Goal: Transaction & Acquisition: Purchase product/service

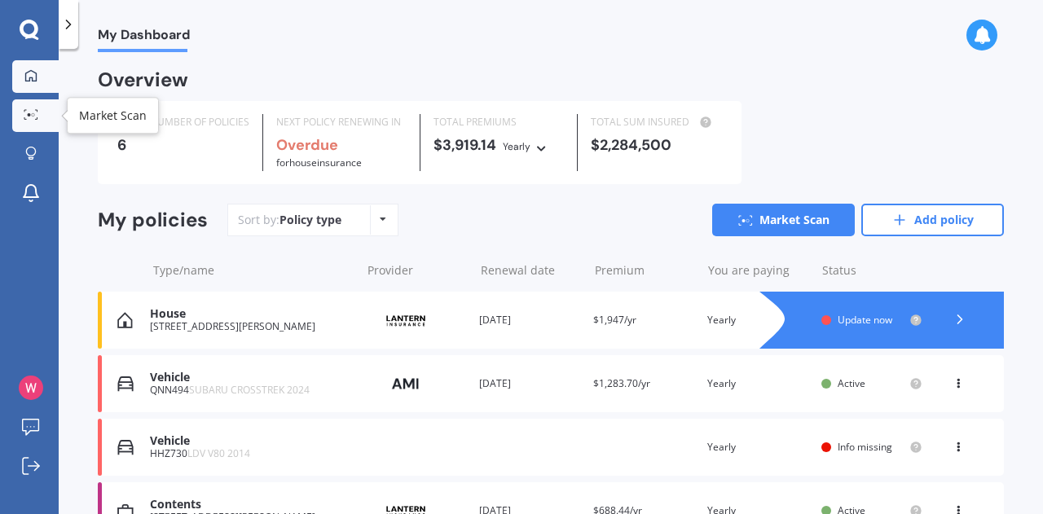
click at [29, 117] on icon at bounding box center [31, 114] width 15 height 11
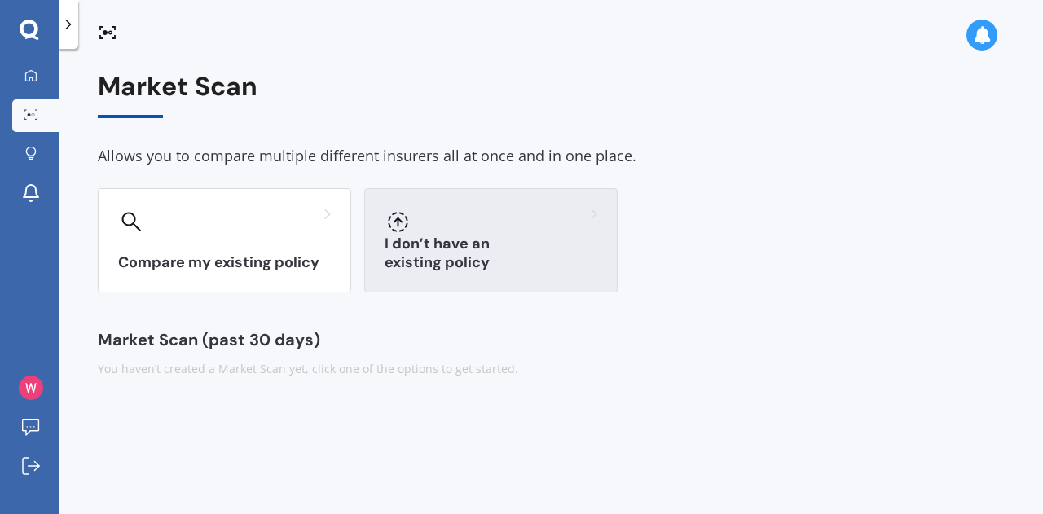
click at [415, 232] on div at bounding box center [491, 222] width 213 height 26
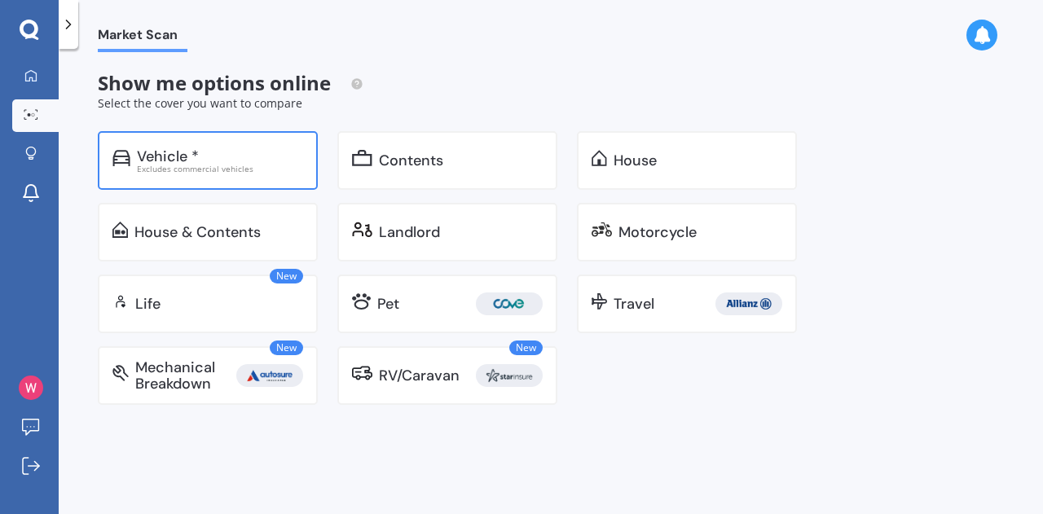
click at [267, 167] on div "Excludes commercial vehicles" at bounding box center [220, 169] width 166 height 8
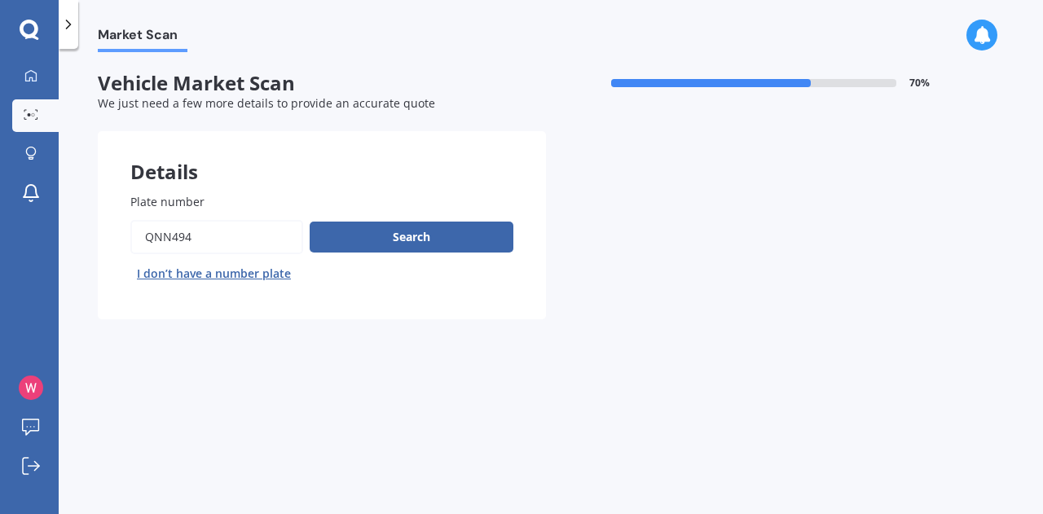
click at [249, 240] on input "Plate number" at bounding box center [216, 237] width 173 height 34
type input "um2919"
click at [388, 244] on button "Search" at bounding box center [412, 237] width 204 height 31
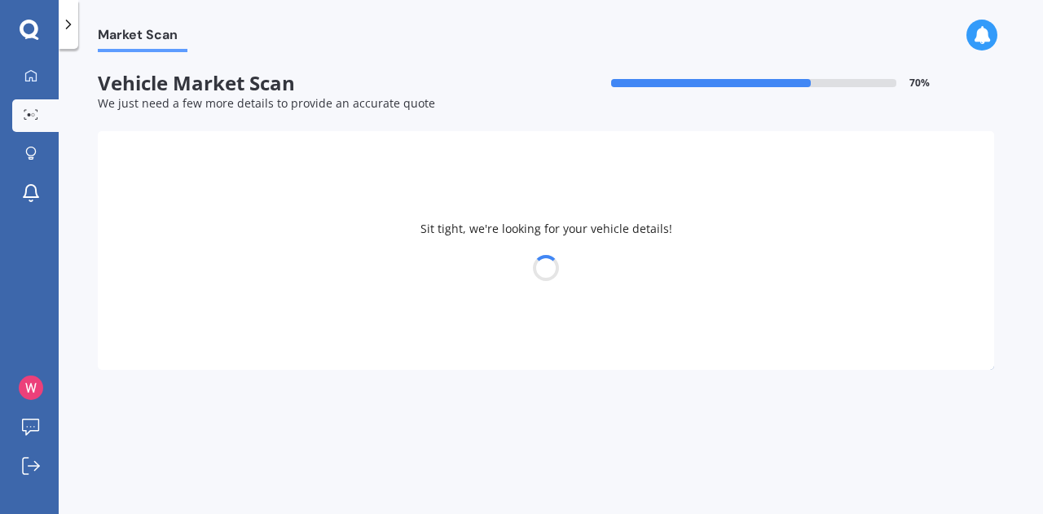
select select "TOYOTA"
select select "HIACE"
select select "12"
select select "01"
select select "1948"
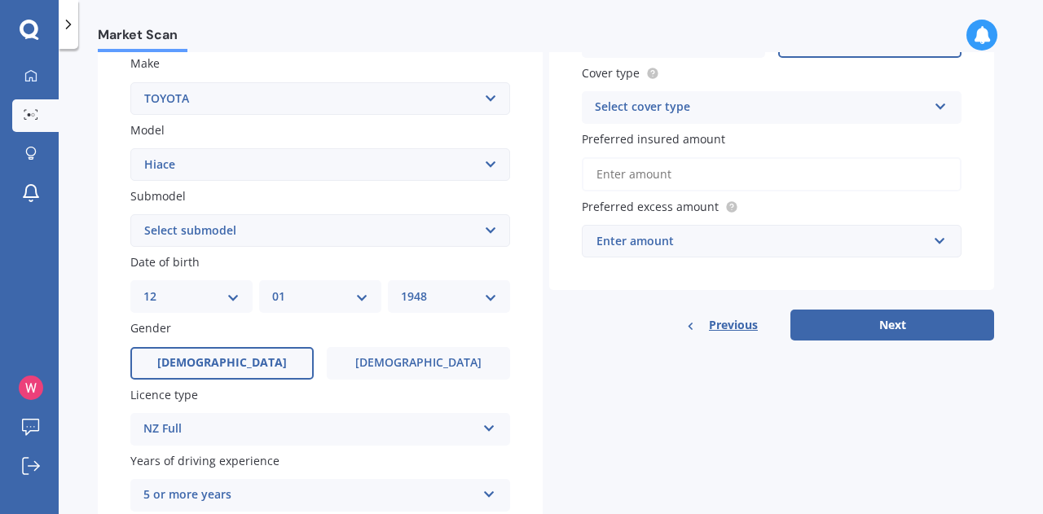
scroll to position [326, 0]
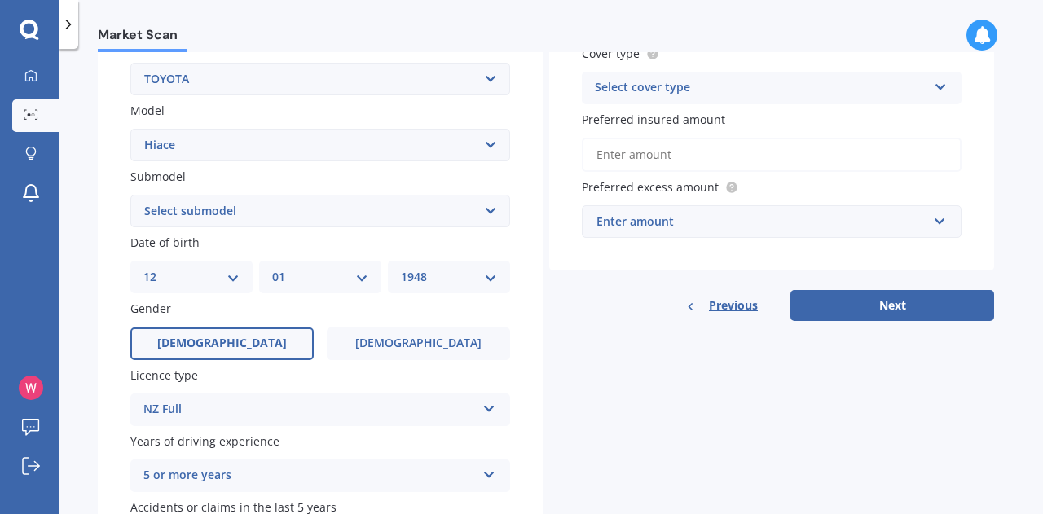
click at [233, 217] on select "Select submodel Diesel Light Van Turbo Diesel Turbo diesel 4WD Van Van petrol 4…" at bounding box center [320, 211] width 380 height 33
select select "DIESEL"
click at [130, 196] on select "Select submodel Diesel Light Van Turbo Diesel Turbo diesel 4WD Van Van petrol 4…" at bounding box center [320, 211] width 380 height 33
click at [207, 278] on select "DD 01 02 03 04 05 06 07 08 09 10 11 12 13 14 15 16 17 18 19 20 21 22 23 24 25 2…" at bounding box center [191, 277] width 96 height 18
select select "08"
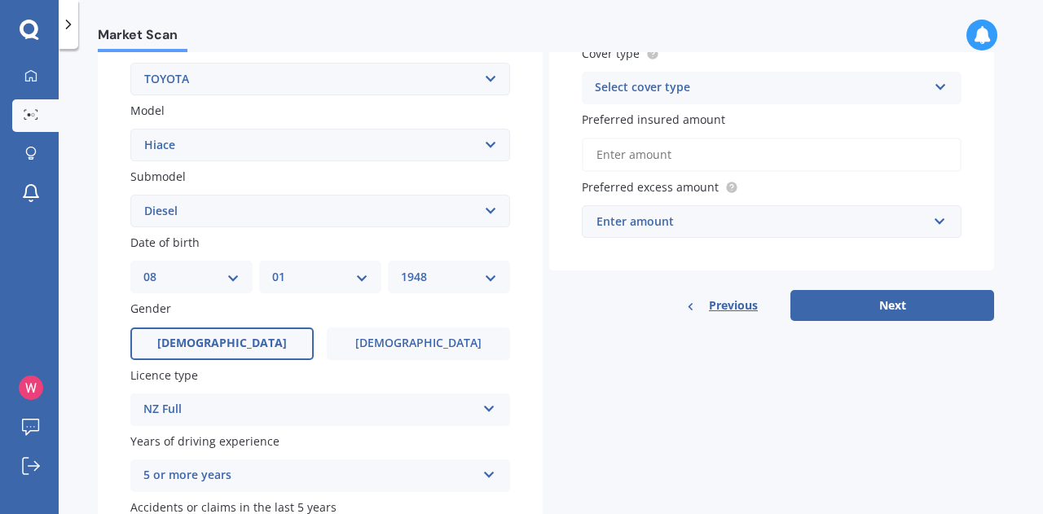
click at [143, 270] on select "DD 01 02 03 04 05 06 07 08 09 10 11 12 13 14 15 16 17 18 19 20 21 22 23 24 25 2…" at bounding box center [191, 277] width 96 height 18
click at [287, 285] on select "MM 01 02 03 04 05 06 07 08 09 10 11 12" at bounding box center [320, 277] width 96 height 18
select select "11"
click at [272, 270] on select "MM 01 02 03 04 05 06 07 08 09 10 11 12" at bounding box center [320, 277] width 96 height 18
click at [456, 281] on select "YYYY 2025 2024 2023 2022 2021 2020 2019 2018 2017 2016 2015 2014 2013 2012 2011…" at bounding box center [449, 277] width 96 height 18
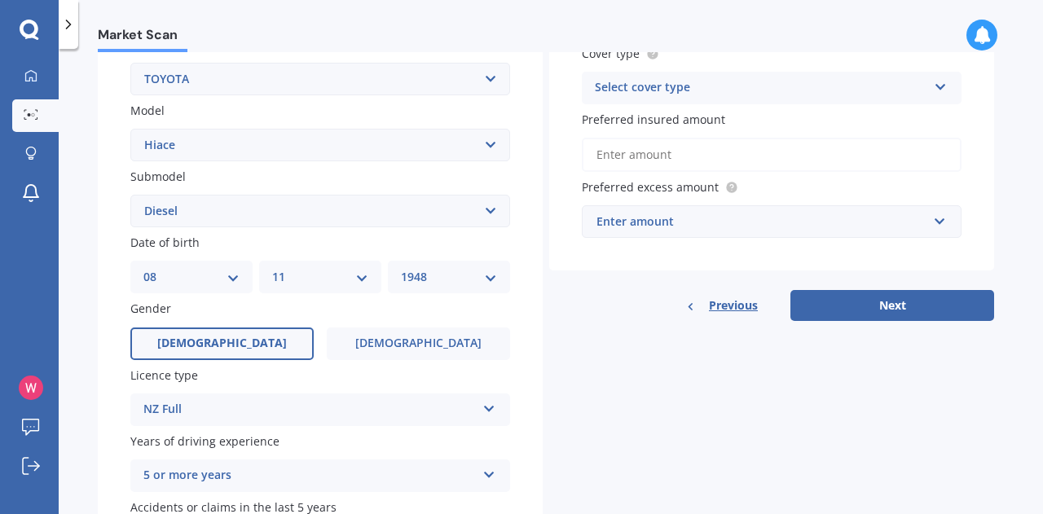
select select "1988"
click at [401, 270] on select "YYYY 2025 2024 2023 2022 2021 2020 2019 2018 2017 2016 2015 2014 2013 2012 2011…" at bounding box center [449, 277] width 96 height 18
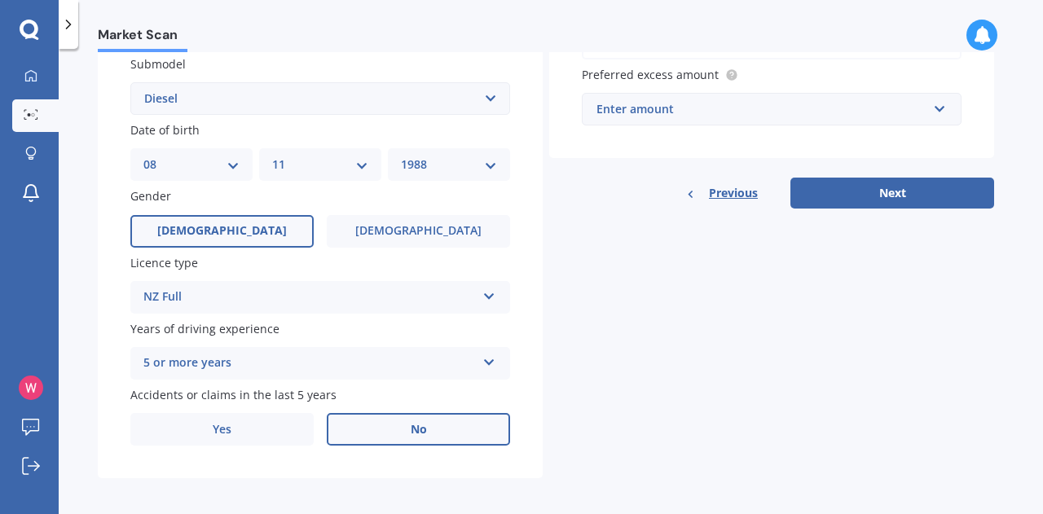
scroll to position [447, 0]
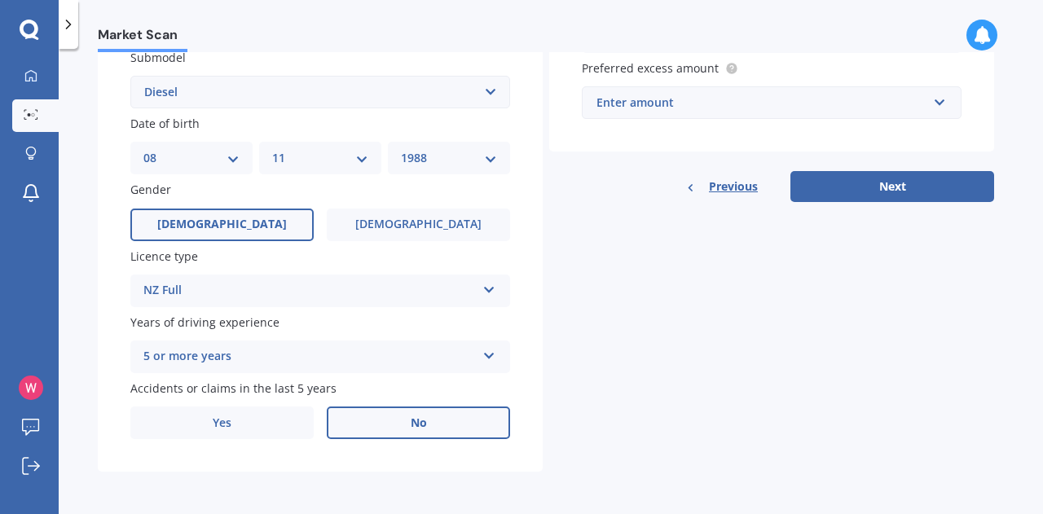
click at [759, 105] on div "Enter amount" at bounding box center [762, 103] width 331 height 18
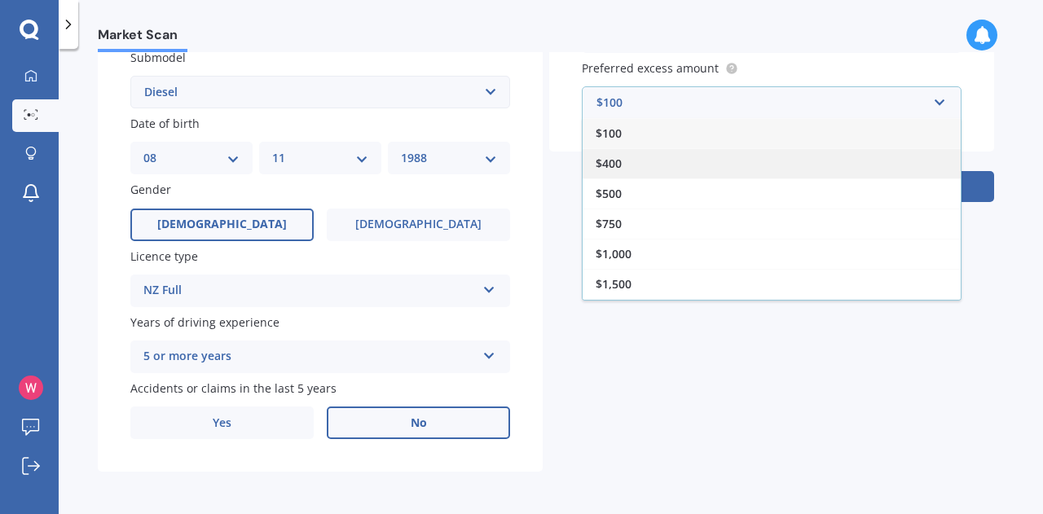
click at [727, 167] on div "$400" at bounding box center [772, 163] width 378 height 30
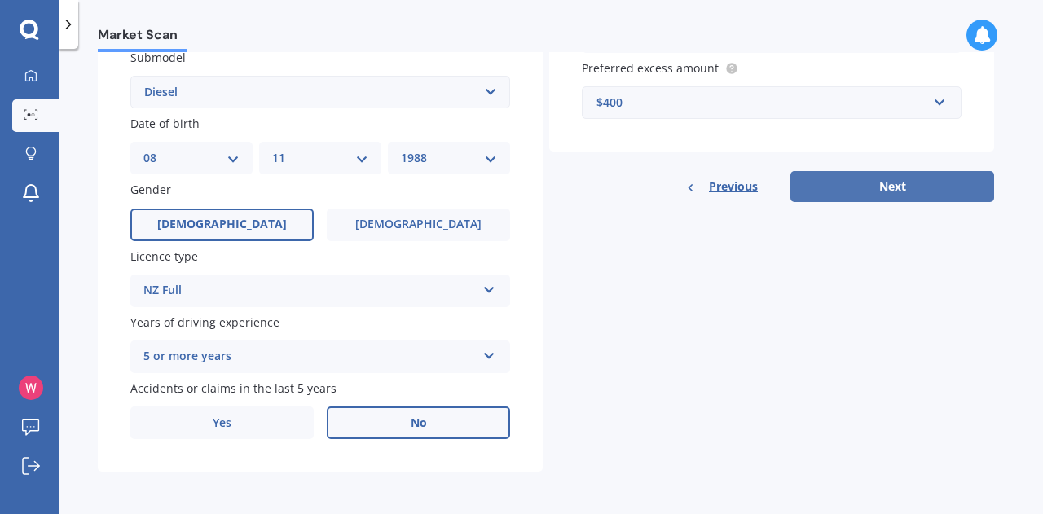
click at [914, 200] on button "Next" at bounding box center [892, 186] width 204 height 31
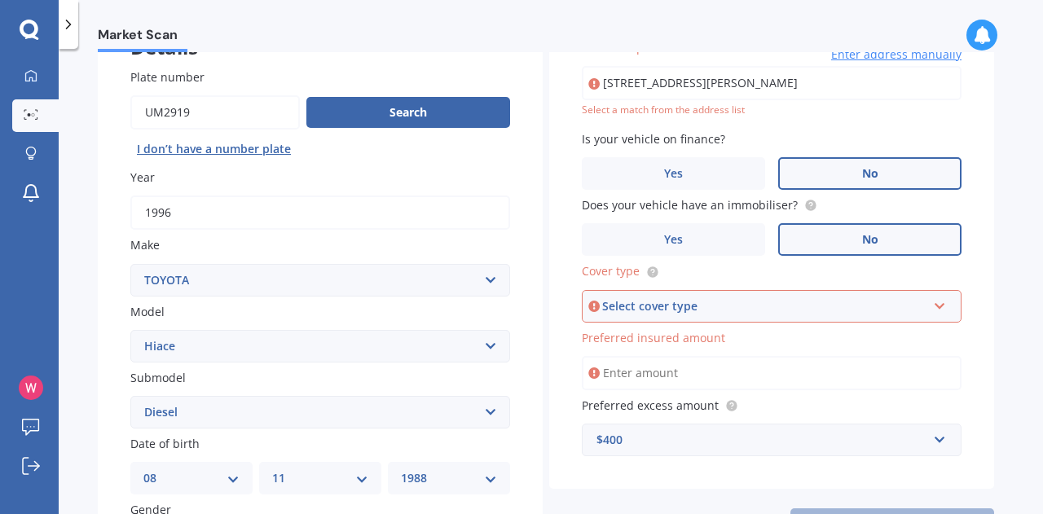
scroll to position [111, 0]
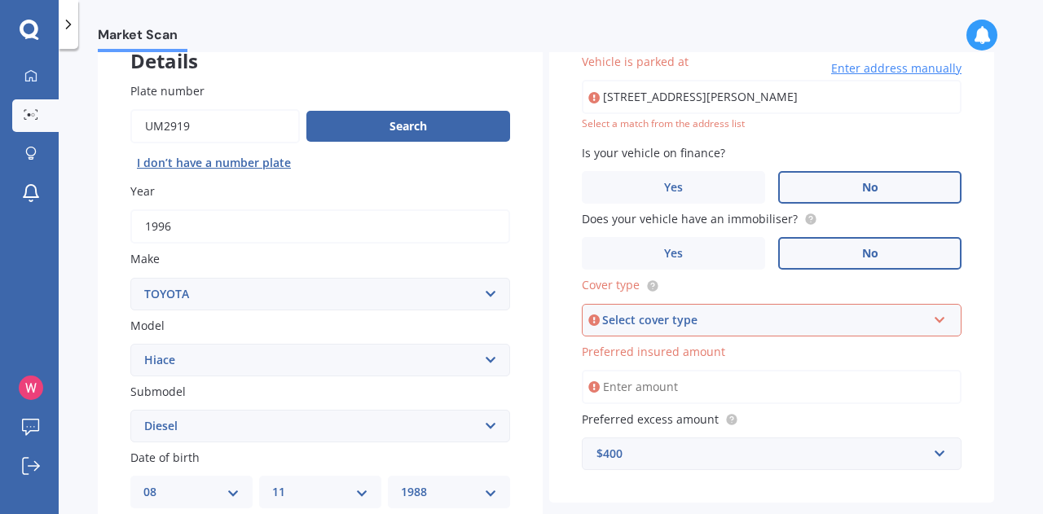
type input "[STREET_ADDRESS][PERSON_NAME]"
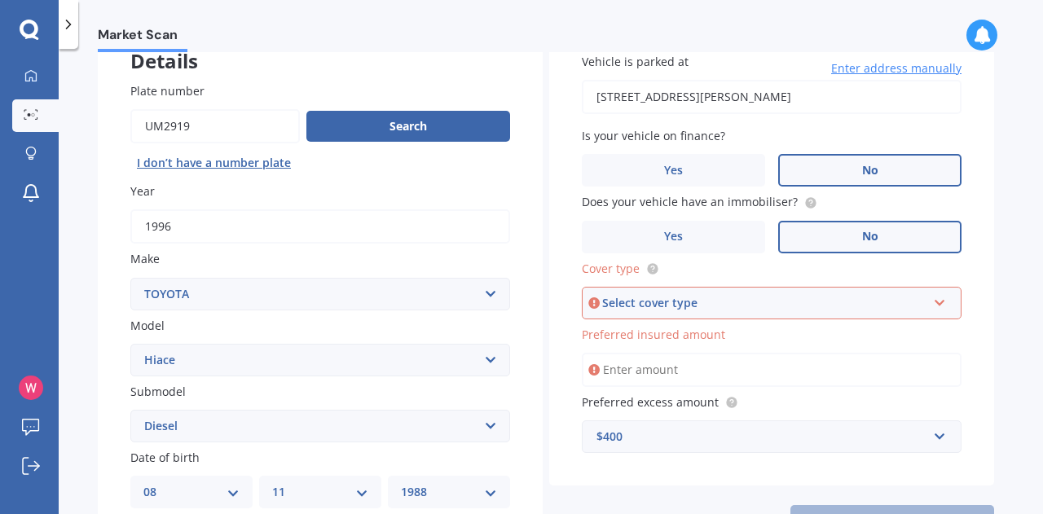
click at [799, 301] on div "Select cover type" at bounding box center [764, 303] width 324 height 18
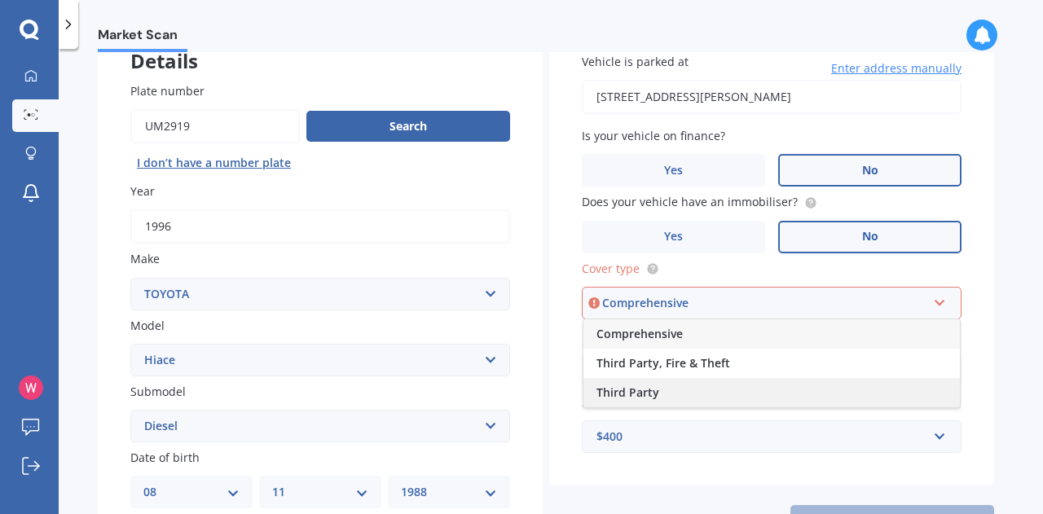
click at [702, 390] on div "Third Party" at bounding box center [771, 392] width 376 height 29
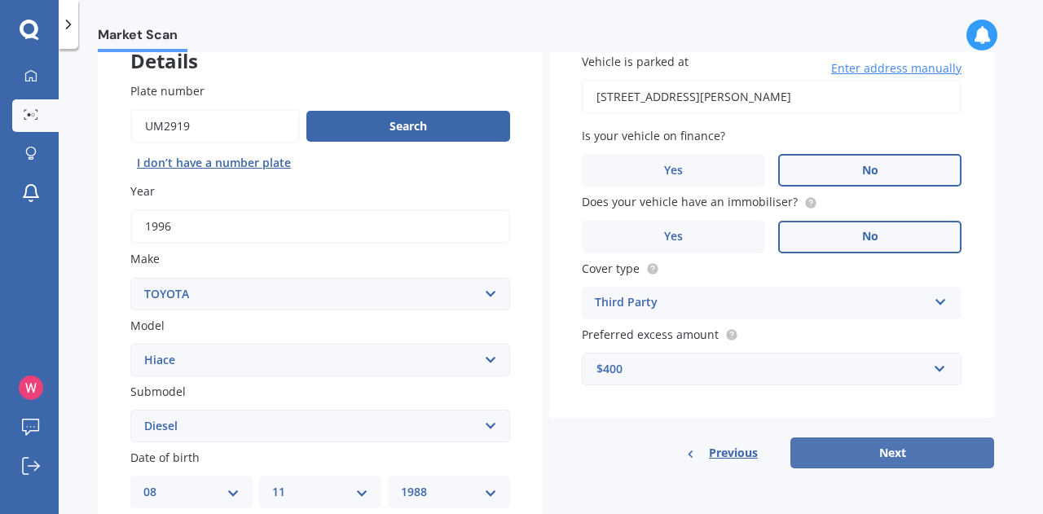
click at [854, 444] on button "Next" at bounding box center [892, 453] width 204 height 31
select select "08"
select select "11"
select select "1988"
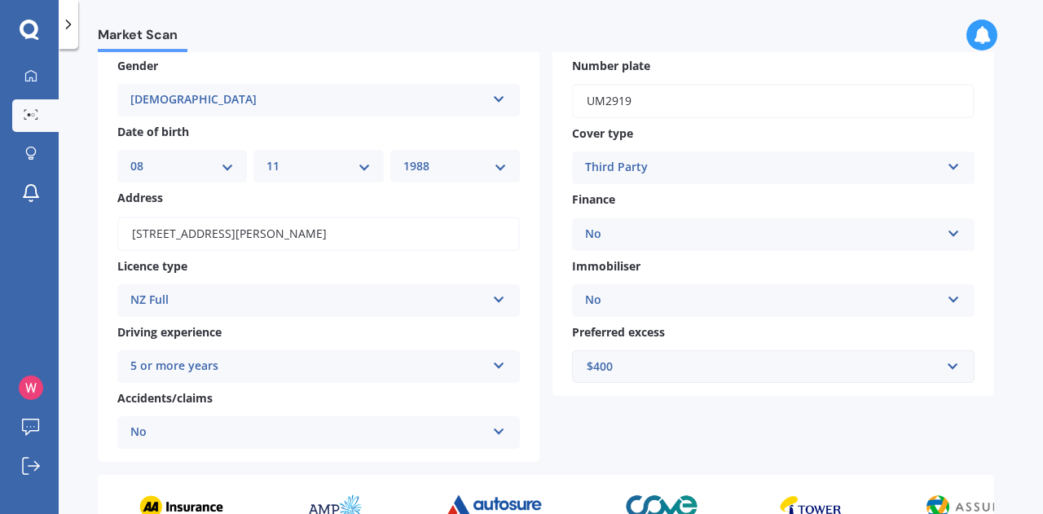
scroll to position [244, 0]
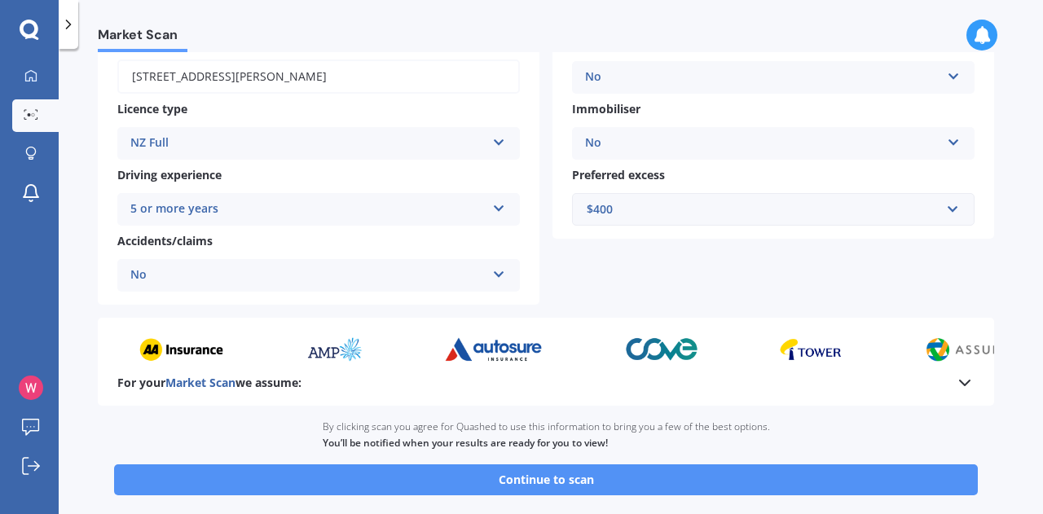
click at [712, 477] on button "Continue to scan" at bounding box center [546, 479] width 864 height 31
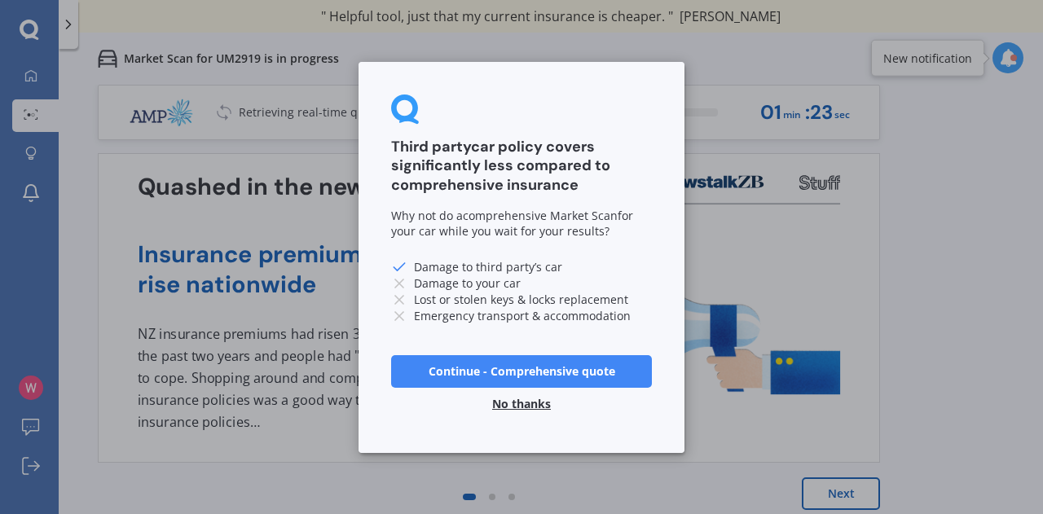
click at [515, 409] on button "No thanks" at bounding box center [521, 403] width 78 height 33
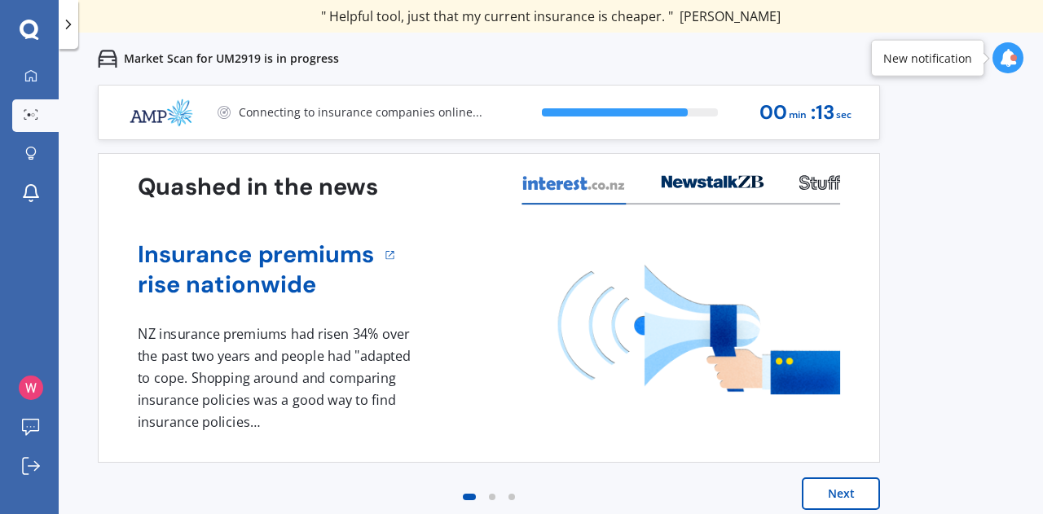
click at [843, 465] on div "Quashed in the news Insurance premiums rise nationwide 1 NZ insurance premiums …" at bounding box center [489, 348] width 782 height 390
click at [831, 509] on button "Next" at bounding box center [841, 494] width 78 height 33
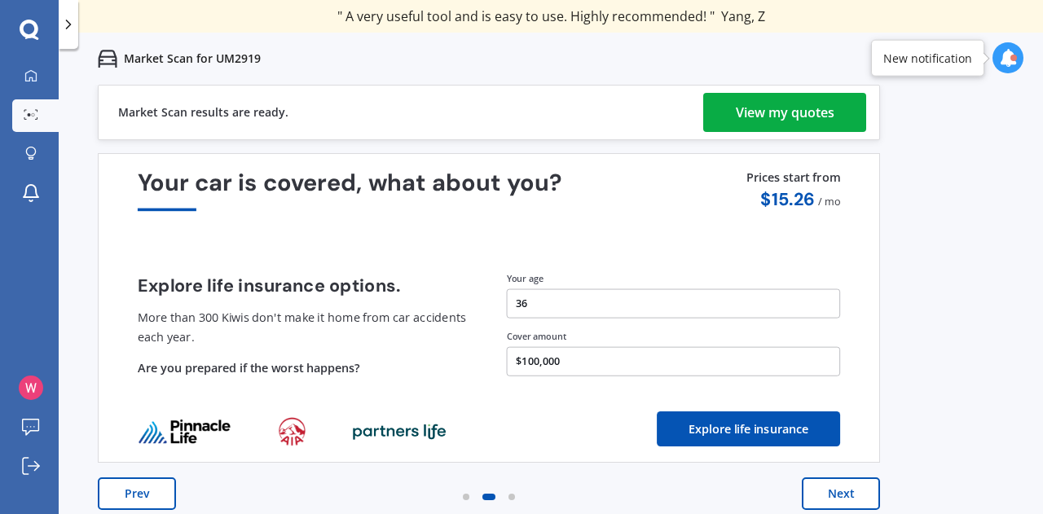
click at [749, 107] on div "View my quotes" at bounding box center [785, 112] width 99 height 39
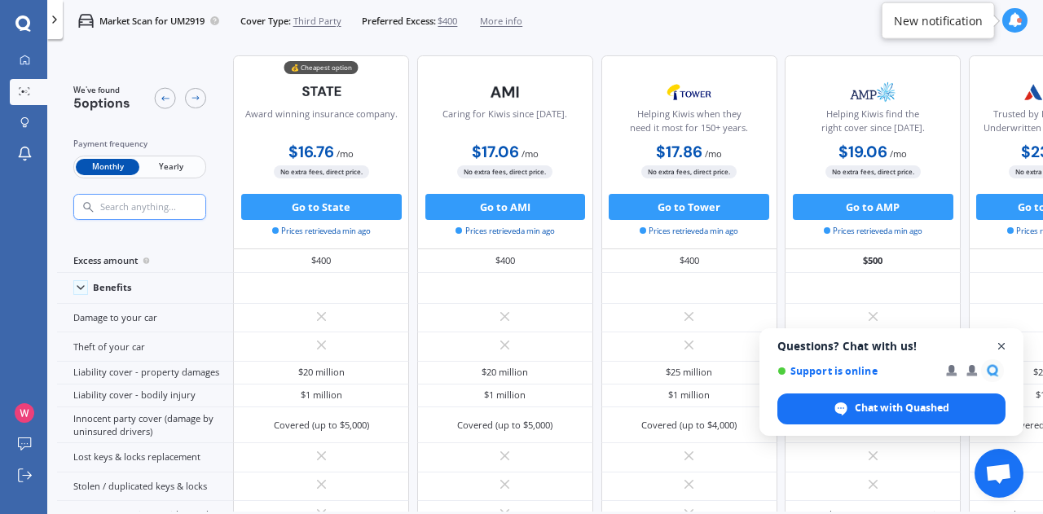
click at [1006, 343] on span "Close chat" at bounding box center [1002, 347] width 20 height 20
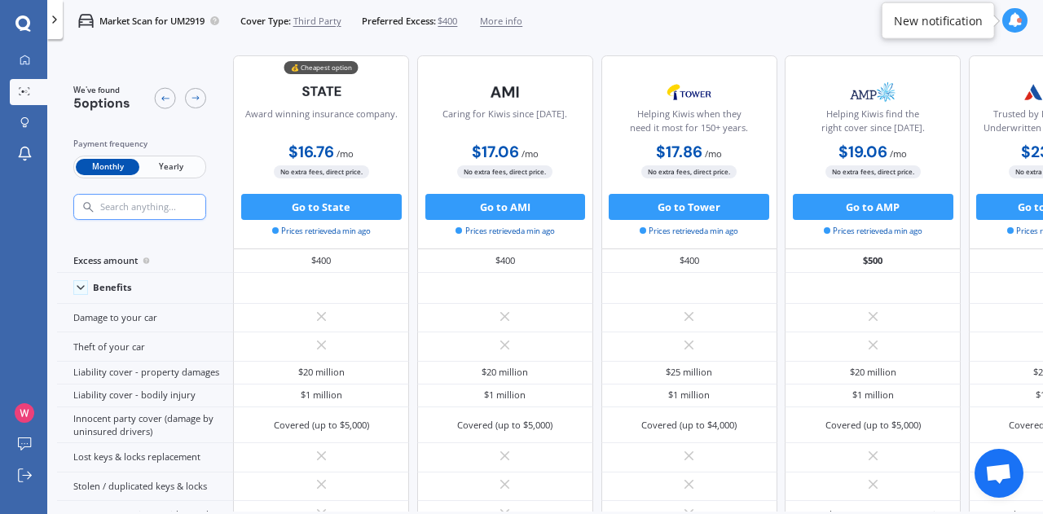
click at [171, 160] on span "Yearly" at bounding box center [171, 167] width 64 height 17
